Goal: Task Accomplishment & Management: Manage account settings

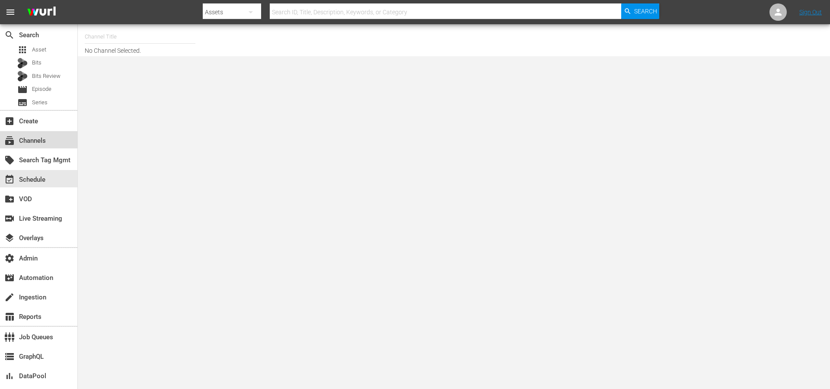
click at [41, 141] on div "subscriptions Channels" at bounding box center [24, 139] width 48 height 8
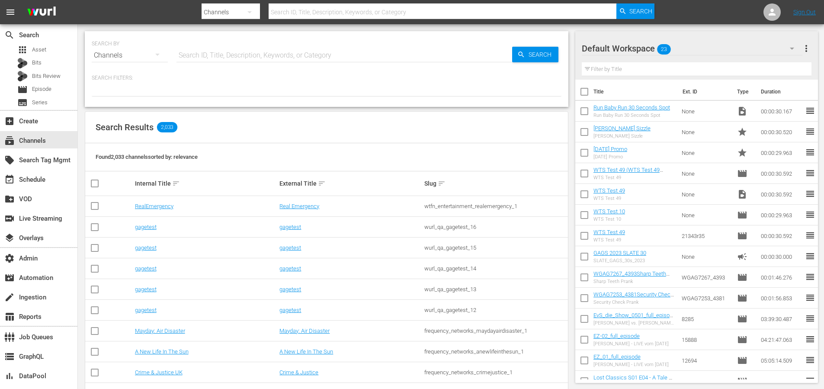
click at [225, 58] on input "text" at bounding box center [344, 55] width 336 height 21
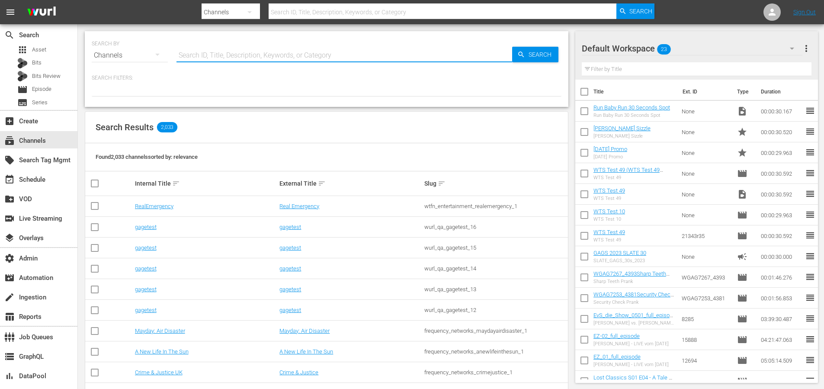
click at [218, 58] on input "text" at bounding box center [344, 55] width 336 height 21
type input "Todays Home"
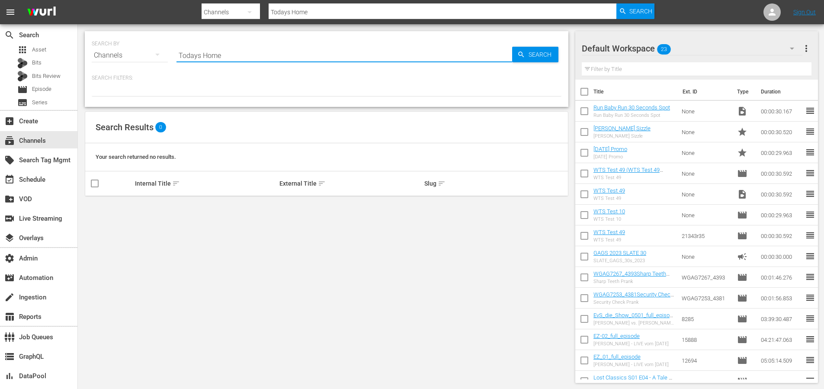
drag, startPoint x: 198, startPoint y: 54, endPoint x: 225, endPoint y: 59, distance: 27.7
click at [199, 54] on input "Todays Home" at bounding box center [344, 55] width 336 height 21
type input "[DATE] Home"
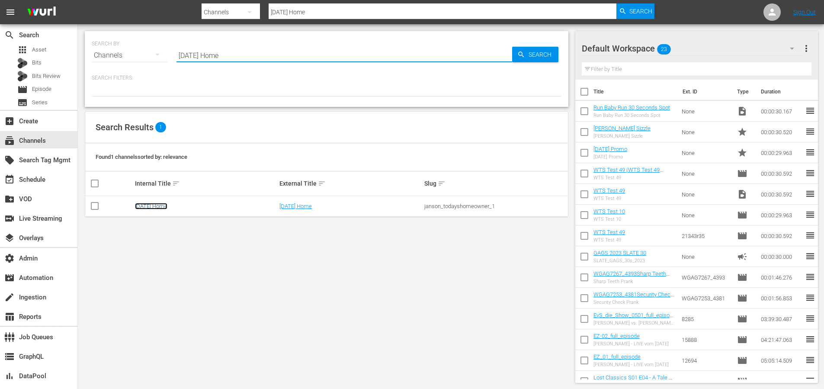
click at [158, 205] on link "[DATE] Home" at bounding box center [151, 206] width 32 height 6
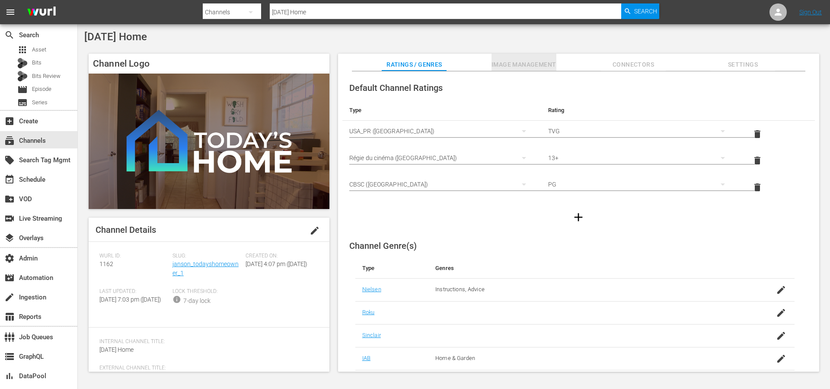
click at [528, 60] on span "Image Management" at bounding box center [524, 64] width 65 height 11
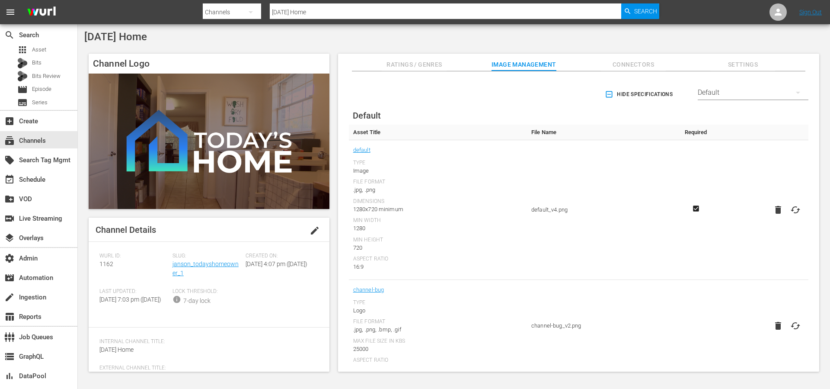
click at [735, 93] on div "Default" at bounding box center [753, 92] width 111 height 24
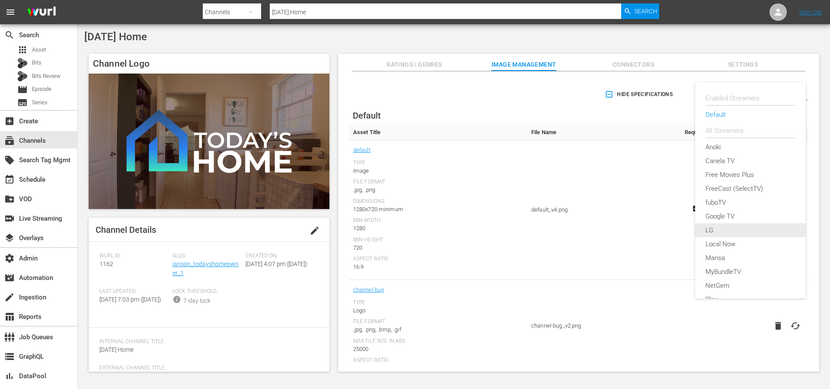
click at [727, 232] on div "LG" at bounding box center [751, 230] width 90 height 14
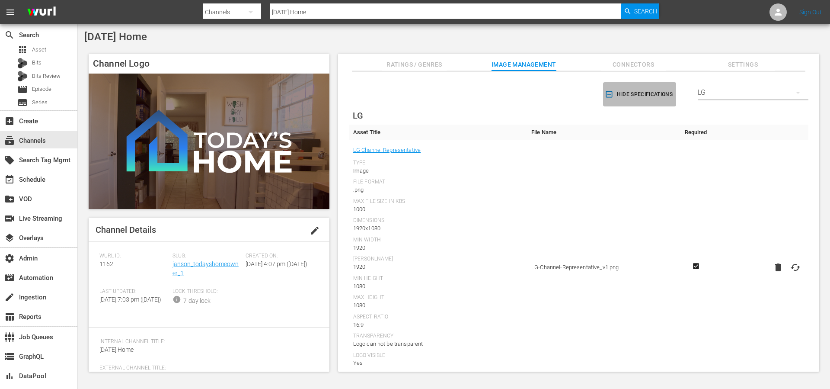
click at [612, 95] on span "Hide Specifications" at bounding box center [640, 94] width 66 height 9
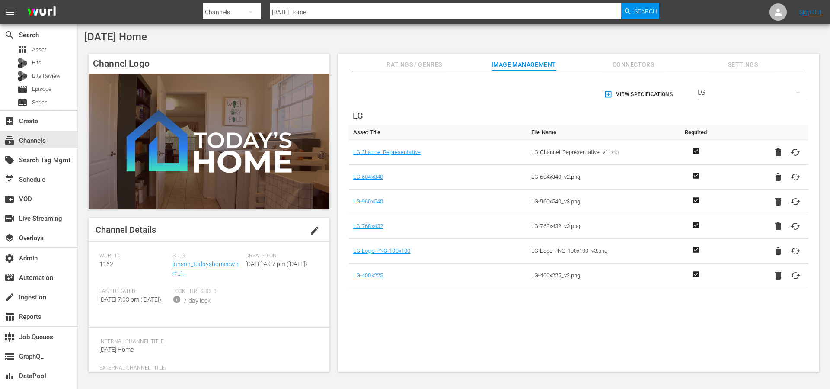
click at [797, 250] on icon at bounding box center [796, 250] width 10 height 7
click at [788, 258] on input "file" at bounding box center [787, 258] width 0 height 0
type input "C:\fakepath\Todays Home Logo - LG 400x200.png"
click at [51, 182] on div "event_available Schedule" at bounding box center [38, 178] width 77 height 17
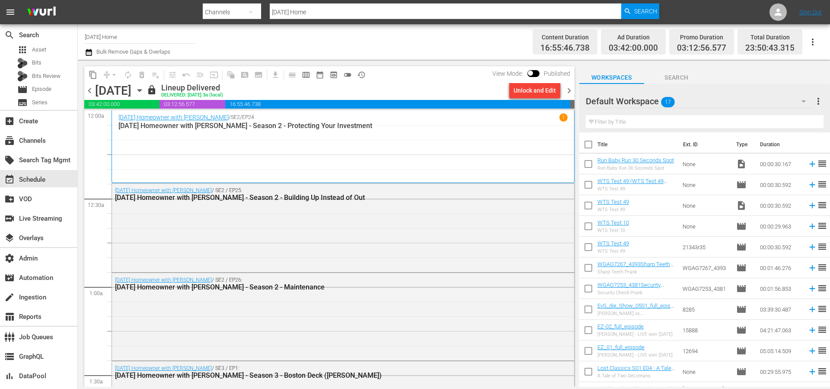
click at [527, 67] on div "View Mode: Published" at bounding box center [531, 73] width 87 height 15
click at [532, 70] on span at bounding box center [530, 72] width 5 height 5
click at [536, 74] on input "checkbox" at bounding box center [531, 75] width 18 height 6
click at [447, 73] on div "content_copy compress arrow_drop_down autorenew_outlined delete_forever_outline…" at bounding box center [329, 74] width 490 height 17
click at [537, 74] on input "checkbox" at bounding box center [541, 75] width 18 height 6
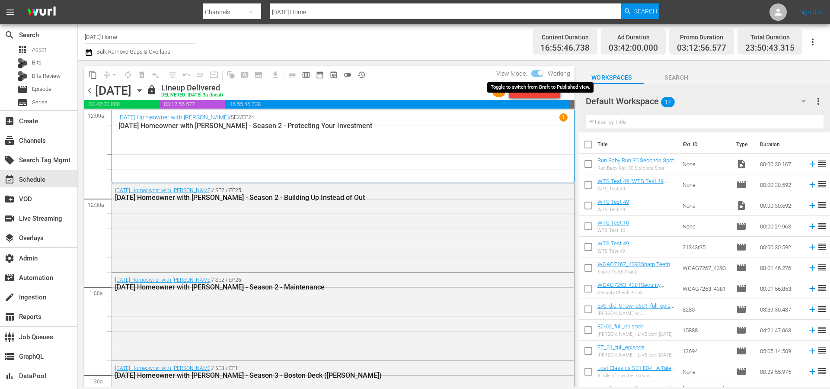
checkbox input "false"
click at [307, 75] on span "calendar_view_week_outlined" at bounding box center [306, 74] width 9 height 9
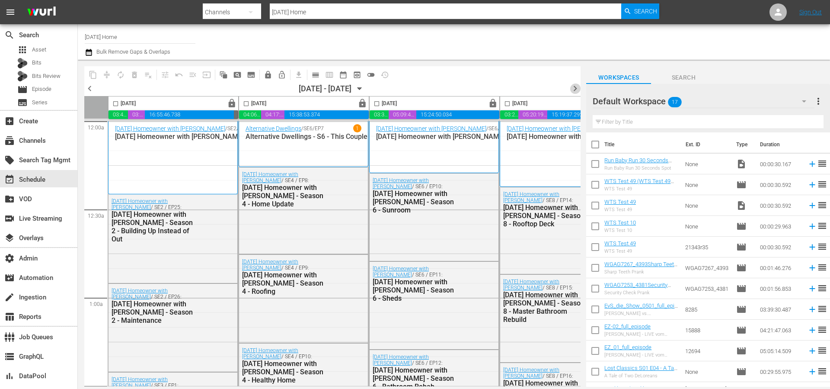
click at [574, 87] on span "chevron_right" at bounding box center [575, 88] width 11 height 11
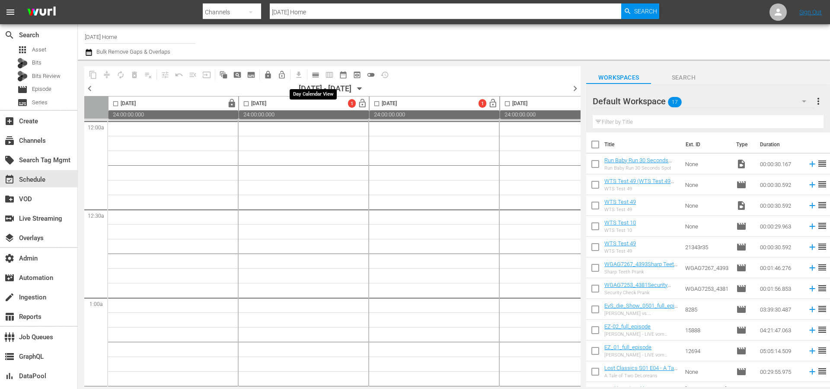
click at [316, 76] on span "calendar_view_day_outlined" at bounding box center [315, 74] width 9 height 9
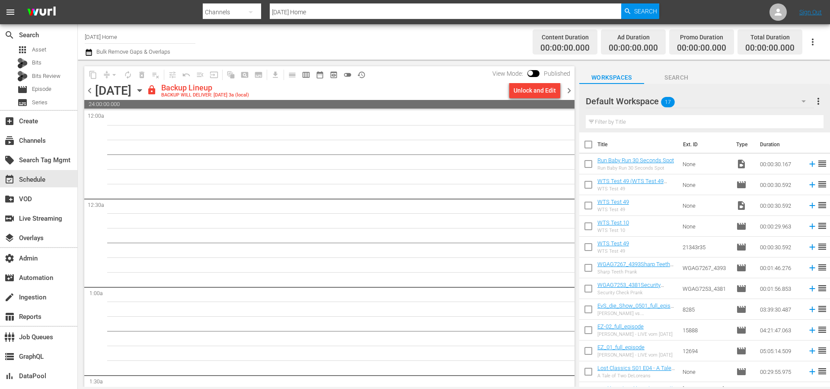
click at [92, 92] on span "chevron_left" at bounding box center [89, 90] width 11 height 11
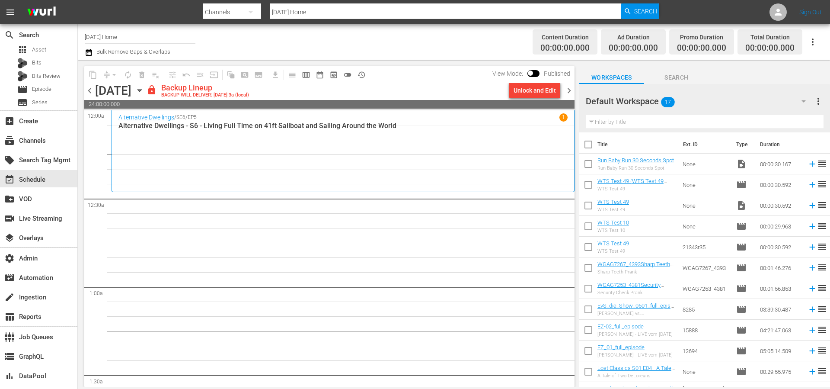
click at [92, 92] on span "chevron_left" at bounding box center [89, 90] width 11 height 11
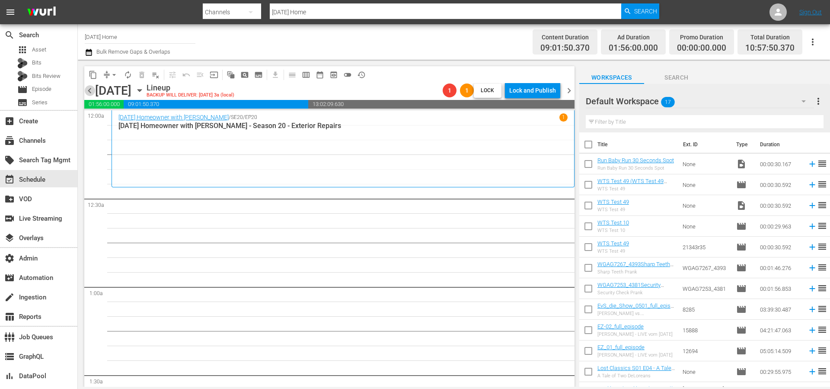
click at [92, 92] on span "chevron_left" at bounding box center [89, 90] width 11 height 11
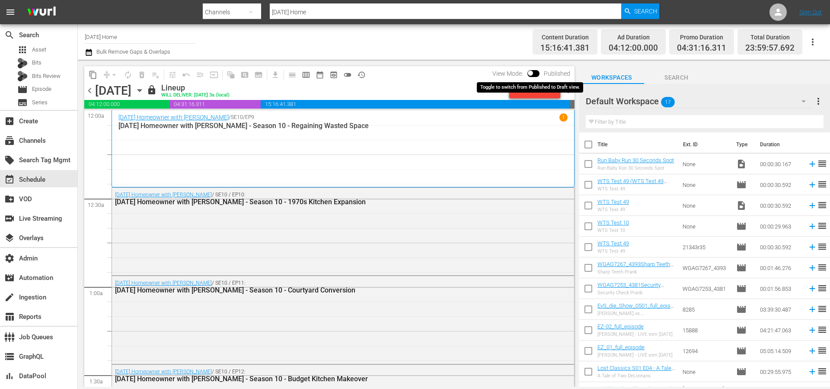
click at [532, 72] on input "checkbox" at bounding box center [531, 75] width 18 height 6
checkbox input "true"
click at [337, 75] on span "preview_outlined" at bounding box center [334, 74] width 9 height 9
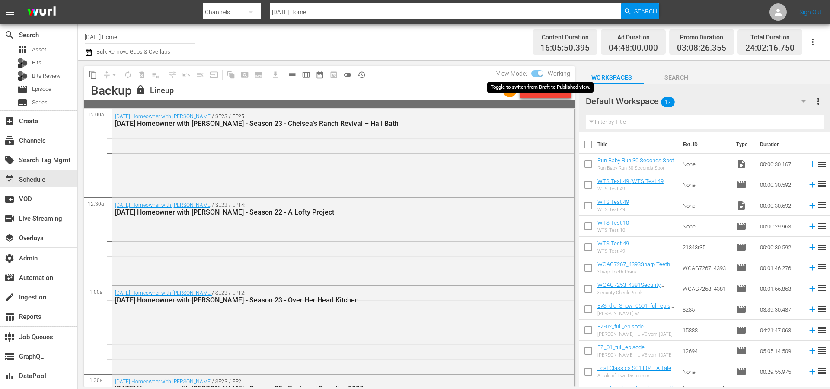
click at [536, 74] on input "checkbox" at bounding box center [541, 75] width 18 height 6
click at [533, 73] on input "checkbox" at bounding box center [531, 75] width 18 height 6
checkbox input "true"
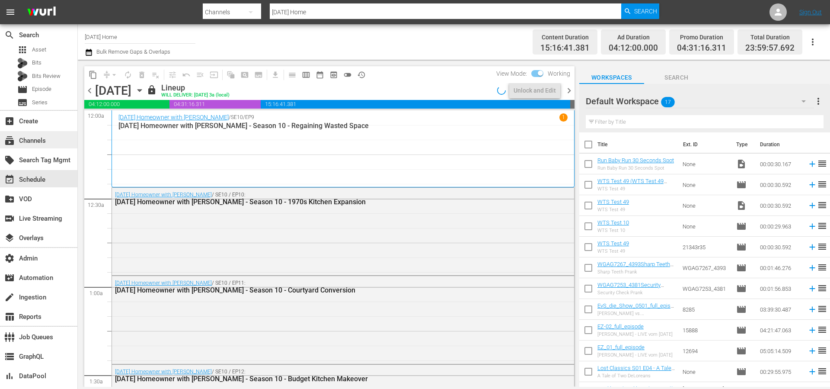
click at [61, 141] on div "subscriptions Channels" at bounding box center [38, 139] width 77 height 17
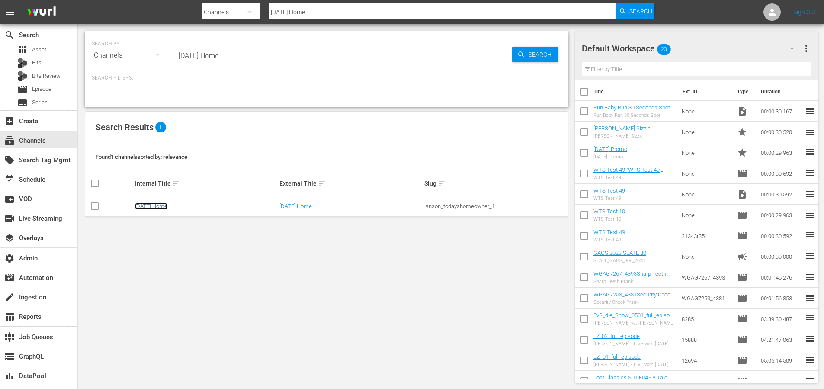
click at [143, 203] on link "[DATE] Home" at bounding box center [151, 206] width 32 height 6
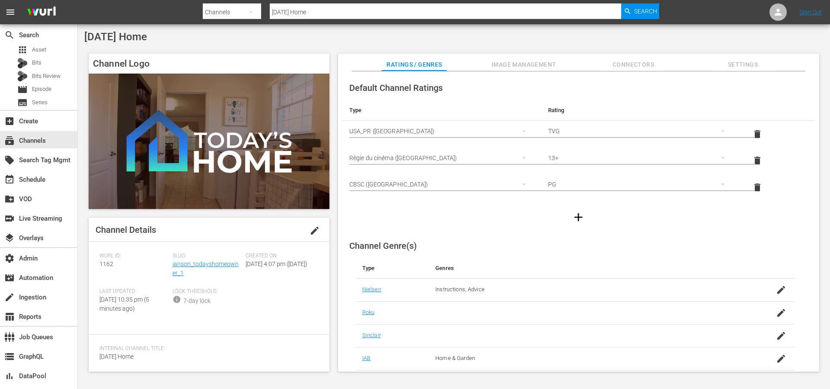
click at [310, 231] on span "edit" at bounding box center [315, 230] width 10 height 10
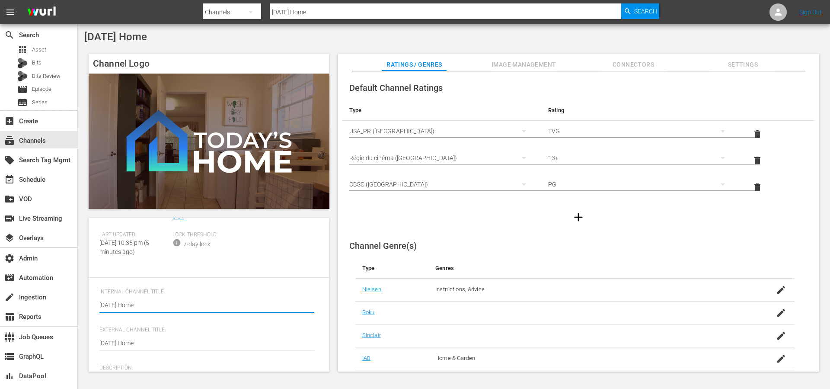
scroll to position [105, 0]
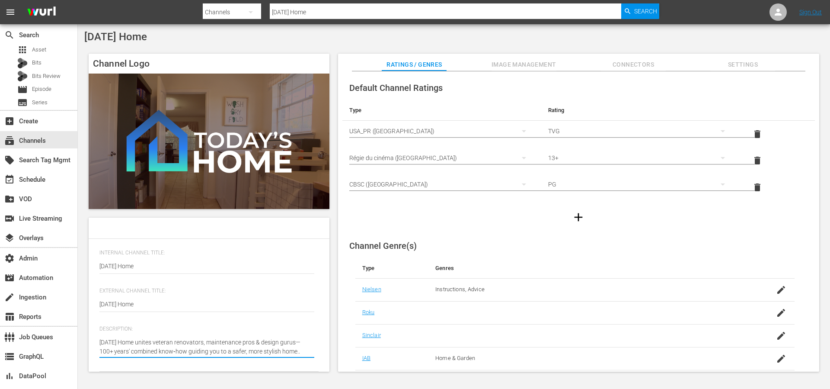
drag, startPoint x: 253, startPoint y: 349, endPoint x: 305, endPoint y: 351, distance: 52.3
click at [315, 351] on div "Description: Today's Home unites veteran renovators, maintenance pros & design …" at bounding box center [208, 349] width 219 height 46
click at [282, 350] on textarea "[DATE] Home unites veteran renovators, maintenance pros & design gurus—100+ yea…" at bounding box center [206, 347] width 215 height 18
click at [299, 350] on textarea "[DATE] Home unites veteran renovators, maintenance pros & design gurus—100+ yea…" at bounding box center [206, 347] width 215 height 18
type textarea "[DATE] Home unites veteran renovators, maintenance pros & design gurus—100+ yea…"
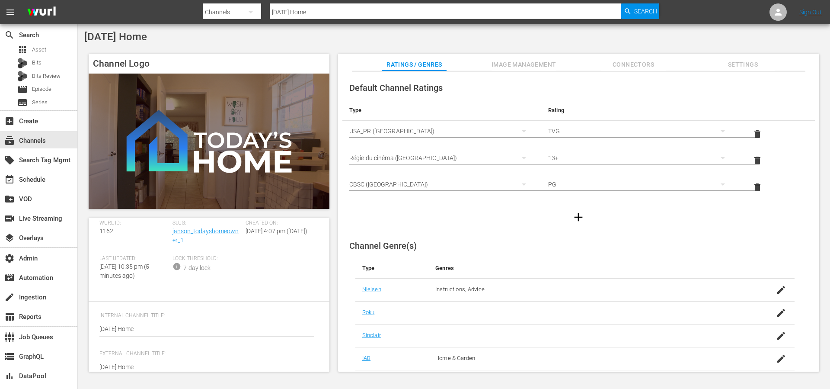
scroll to position [0, 0]
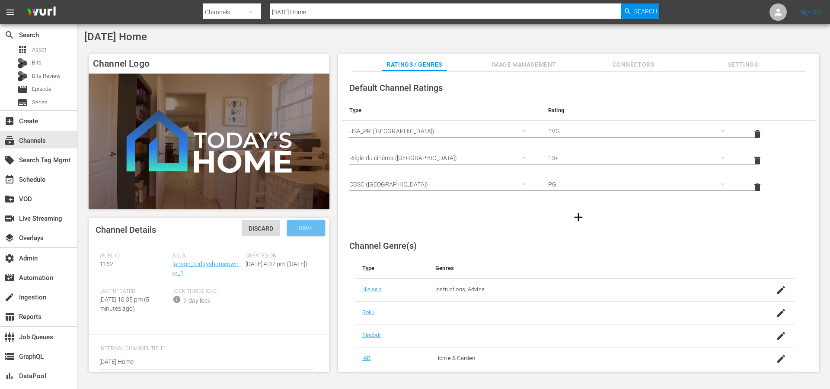
type textarea "[DATE] Home unites veteran renovators, maintenance pros & design gurus—100+ yea…"
click at [310, 234] on div "Save" at bounding box center [306, 228] width 38 height 16
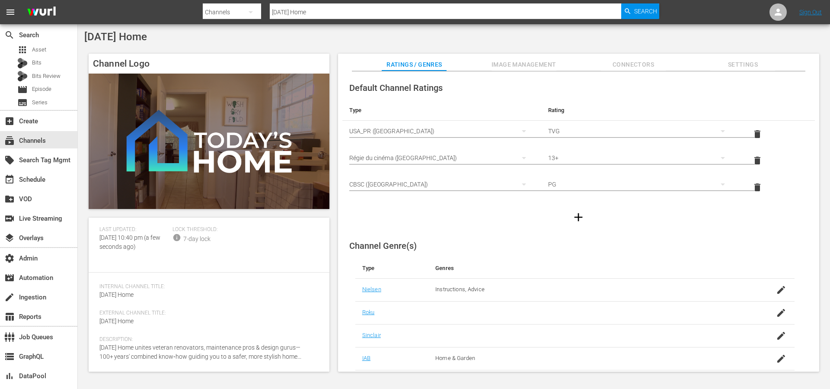
scroll to position [71, 0]
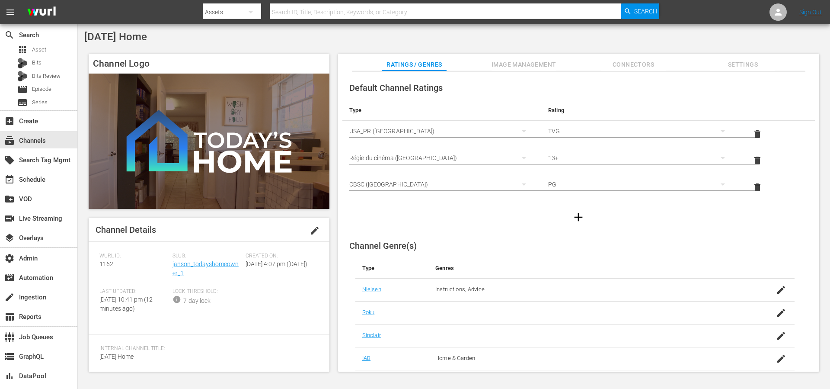
click at [311, 230] on span "edit" at bounding box center [315, 230] width 10 height 10
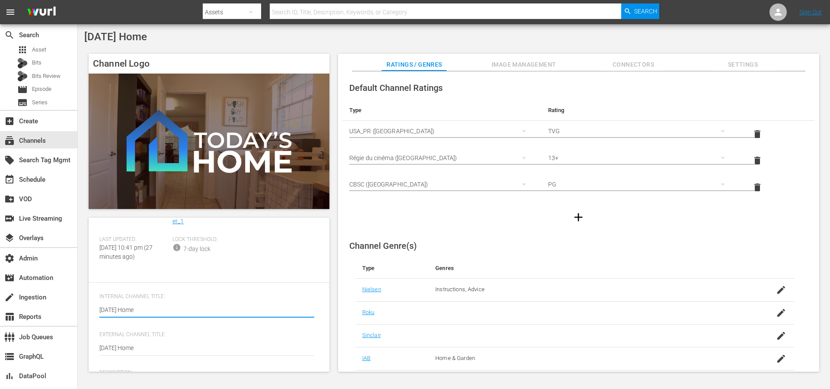
scroll to position [105, 0]
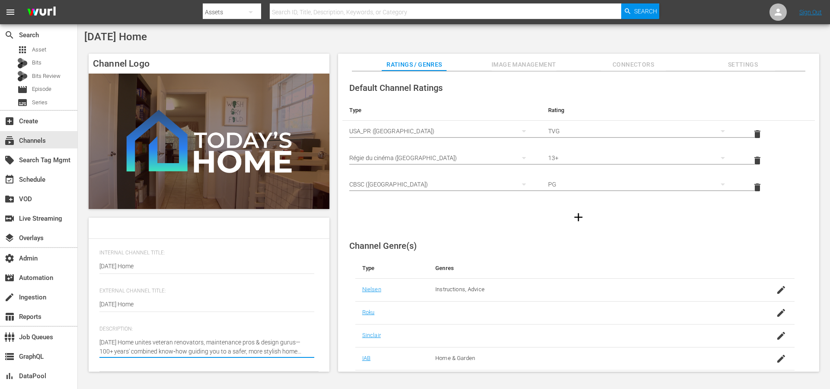
type textarea "[DATE] Home unites veteran renovators, maintenance pros & design gurus—100+ yea…"
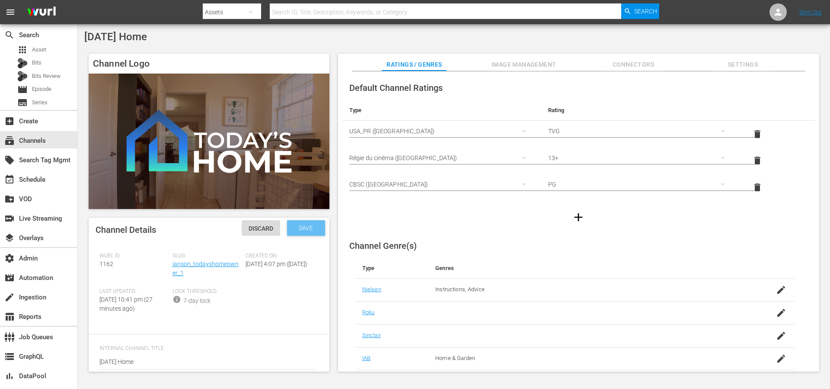
type textarea "[DATE] Home unites veteran renovators, maintenance pros & design gurus—100+ yea…"
click at [310, 224] on span "Save" at bounding box center [306, 227] width 28 height 7
click at [35, 185] on div "event_available Schedule" at bounding box center [38, 178] width 77 height 17
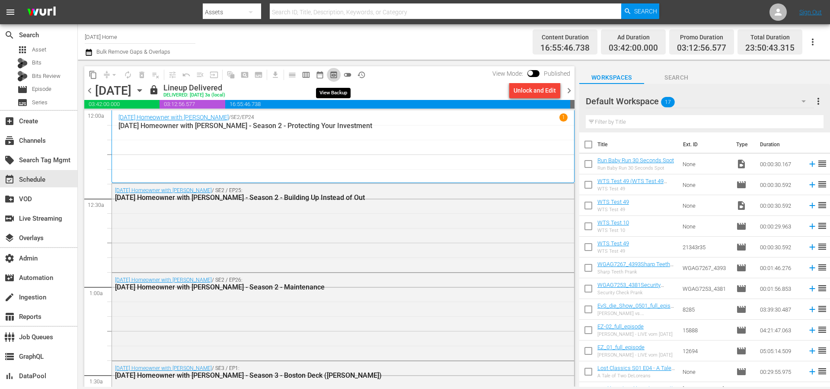
click at [333, 78] on span "preview_outlined" at bounding box center [334, 74] width 9 height 9
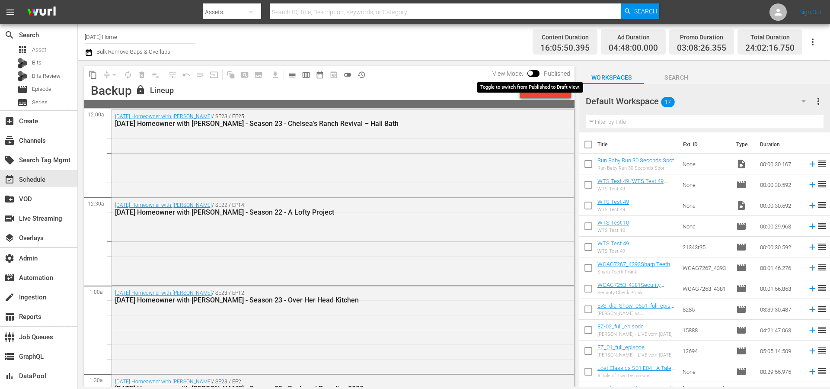
click at [532, 73] on input "checkbox" at bounding box center [531, 75] width 18 height 6
checkbox input "true"
click at [468, 90] on div "lock Lineup" at bounding box center [317, 91] width 364 height 12
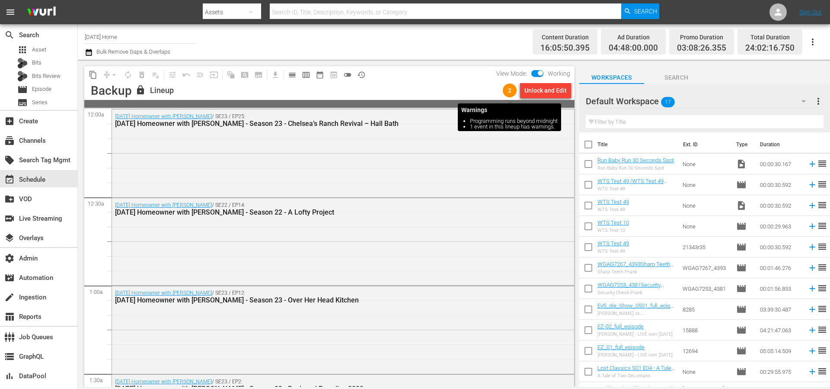
click at [530, 92] on div "Unlock and Edit" at bounding box center [546, 91] width 42 height 16
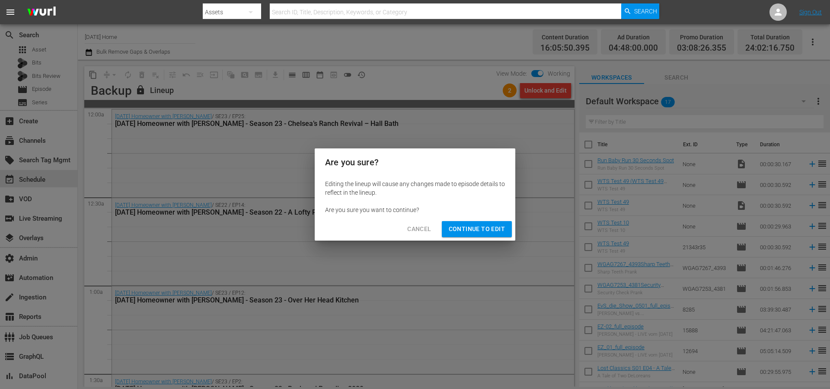
click at [490, 227] on span "Continue to Edit" at bounding box center [477, 229] width 56 height 11
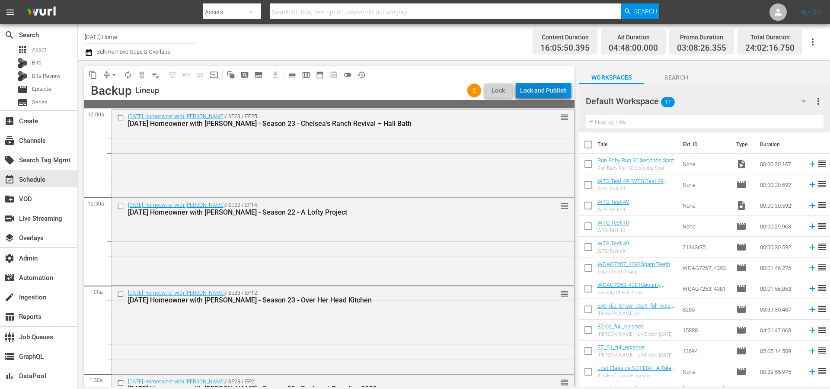
click at [542, 90] on div "Lock and Publish" at bounding box center [543, 91] width 47 height 16
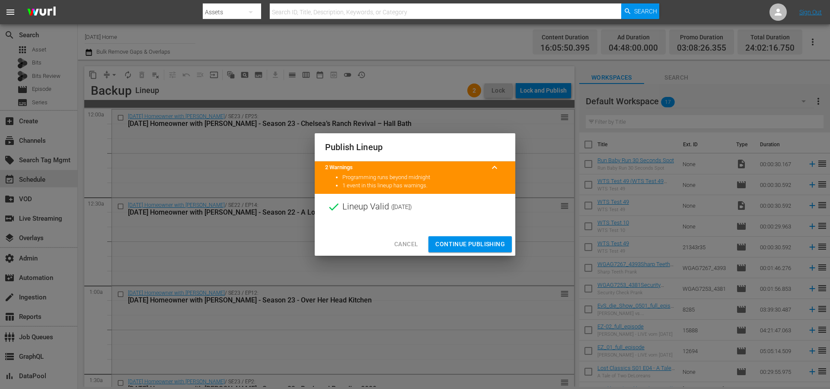
click at [478, 240] on span "Continue Publishing" at bounding box center [471, 244] width 70 height 11
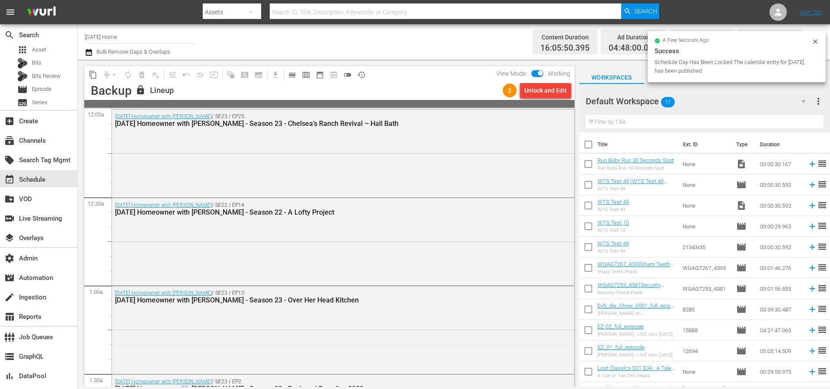
click at [479, 91] on div "lock Lineup" at bounding box center [317, 91] width 364 height 12
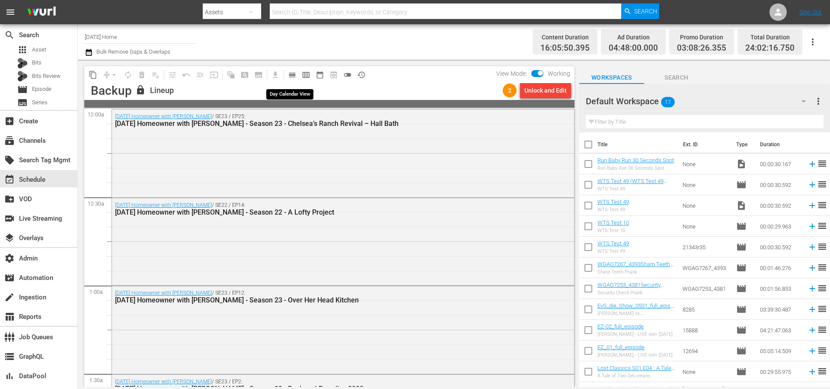
click at [292, 77] on span "calendar_view_day_outlined" at bounding box center [292, 74] width 9 height 9
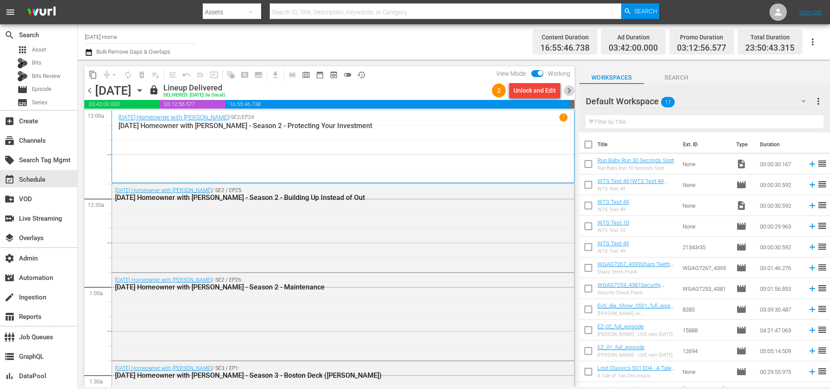
click at [567, 91] on span "chevron_right" at bounding box center [569, 90] width 11 height 11
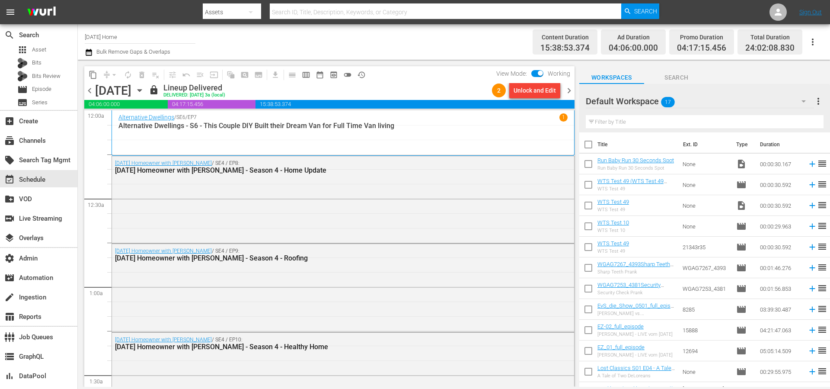
click at [90, 92] on span "chevron_left" at bounding box center [89, 90] width 11 height 11
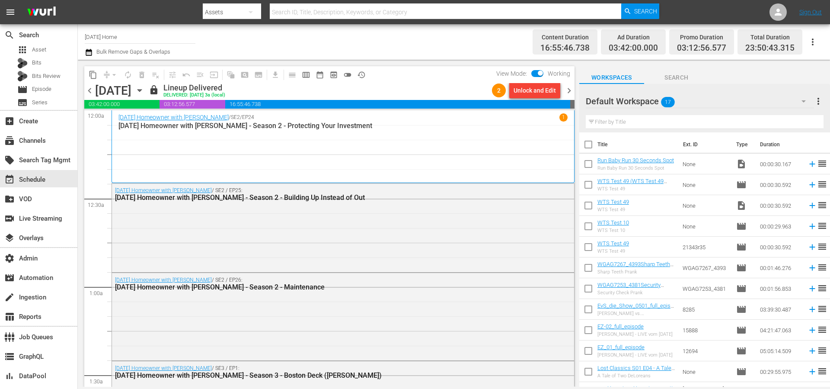
click at [537, 92] on div "Unlock and Edit" at bounding box center [535, 91] width 42 height 16
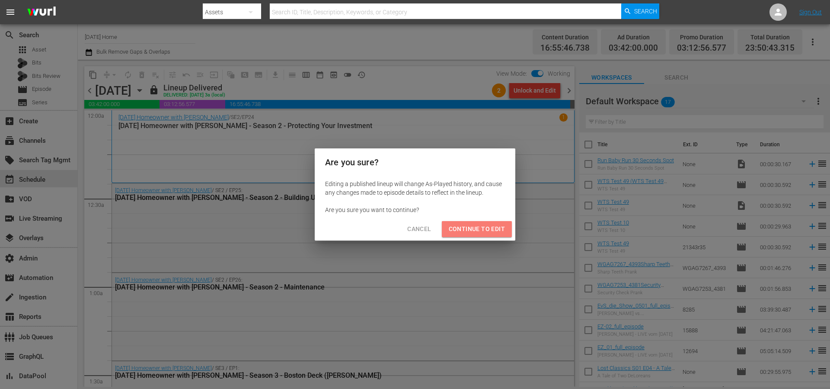
click at [491, 233] on span "Continue to Edit" at bounding box center [477, 229] width 56 height 11
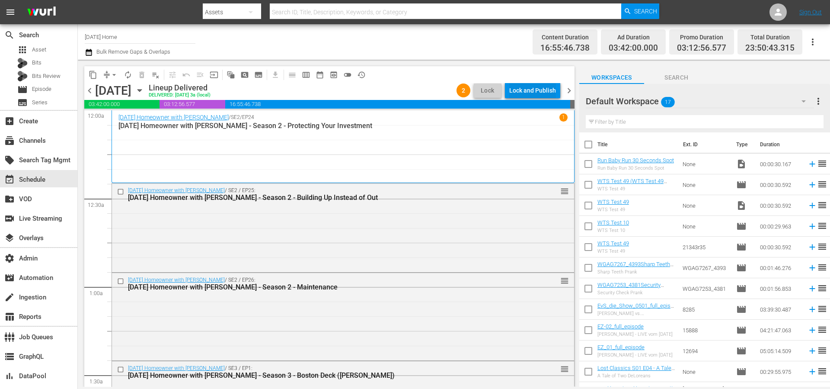
click at [536, 92] on div "Lock and Publish" at bounding box center [532, 91] width 47 height 16
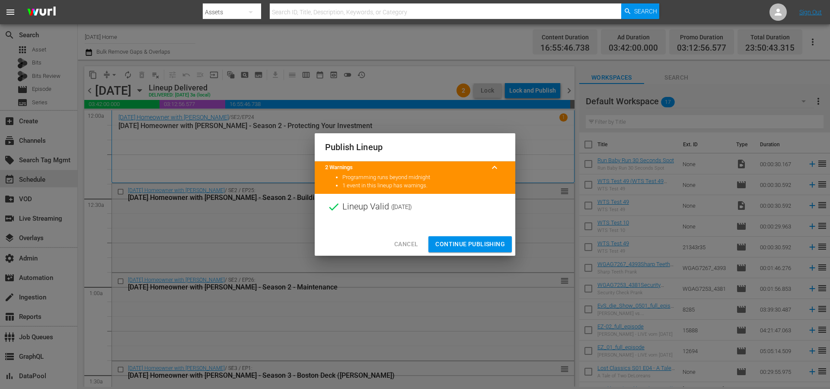
click at [477, 243] on span "Continue Publishing" at bounding box center [471, 244] width 70 height 11
